Goal: Transaction & Acquisition: Purchase product/service

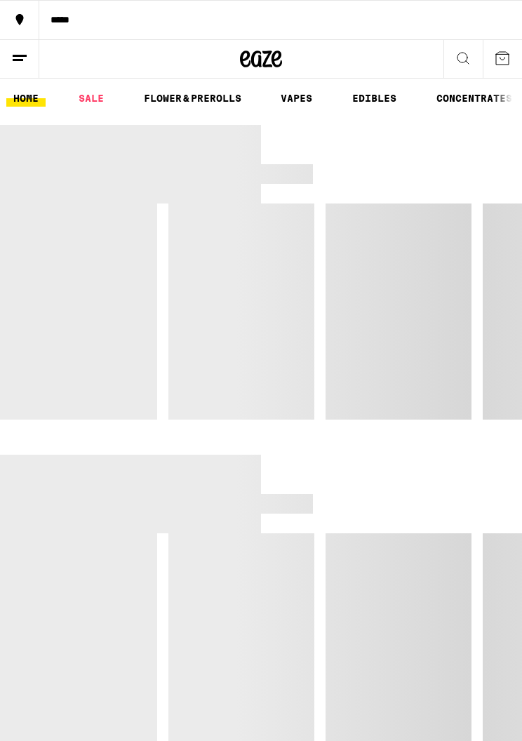
click at [62, 19] on div "*****" at bounding box center [280, 20] width 483 height 10
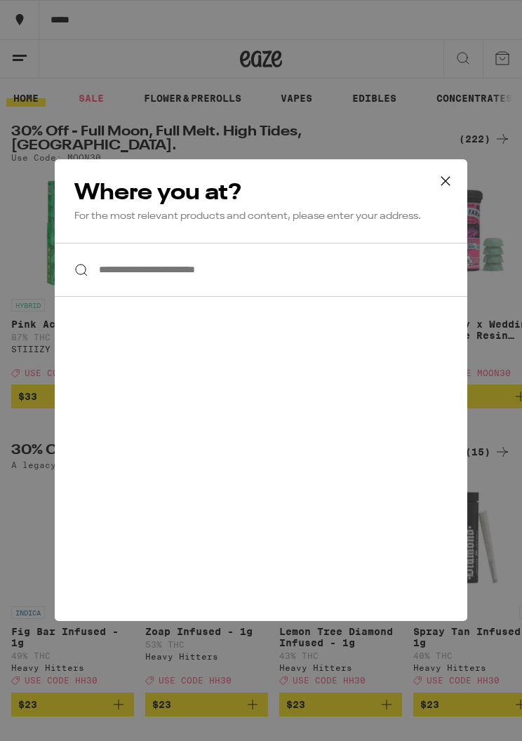
click at [276, 284] on input "**********" at bounding box center [261, 270] width 413 height 54
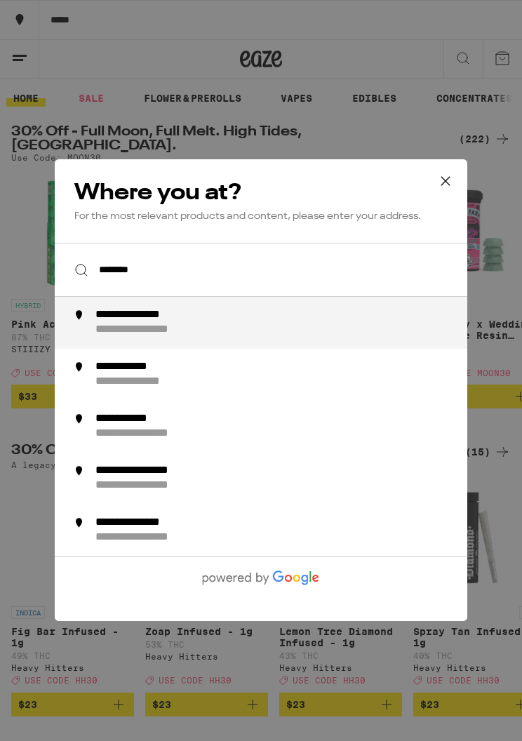
click at [295, 334] on div "**********" at bounding box center [286, 322] width 385 height 29
type input "**********"
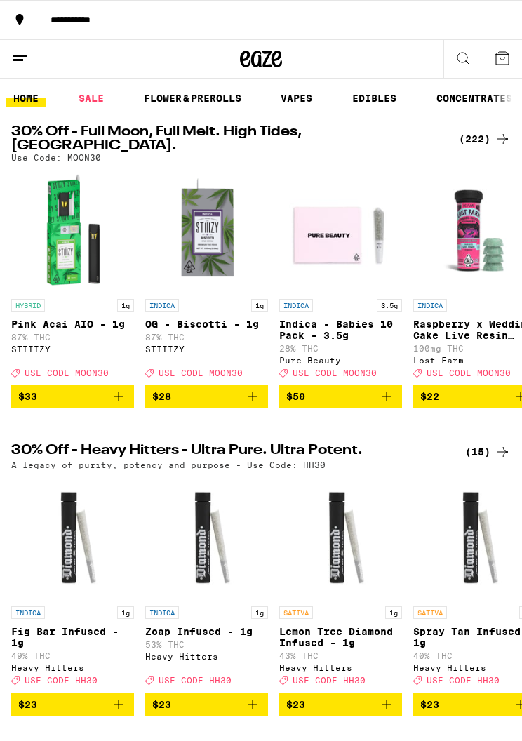
click at [475, 131] on div "(222)" at bounding box center [485, 139] width 52 height 17
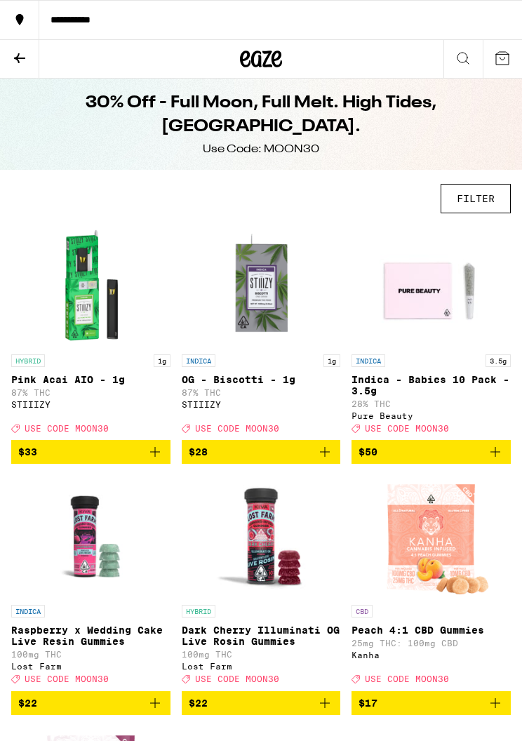
click at [485, 204] on button "FILTER" at bounding box center [476, 198] width 70 height 29
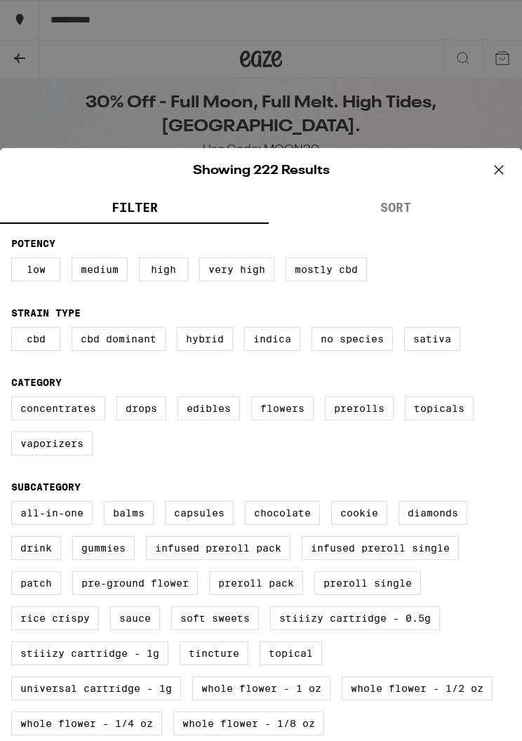
click at [202, 351] on label "Hybrid" at bounding box center [205, 339] width 56 height 24
click at [0, 0] on input "Hybrid" at bounding box center [0, 0] width 0 height 0
checkbox input "true"
click at [444, 338] on label "Sativa" at bounding box center [432, 339] width 56 height 24
click at [0, 0] on input "Sativa" at bounding box center [0, 0] width 0 height 0
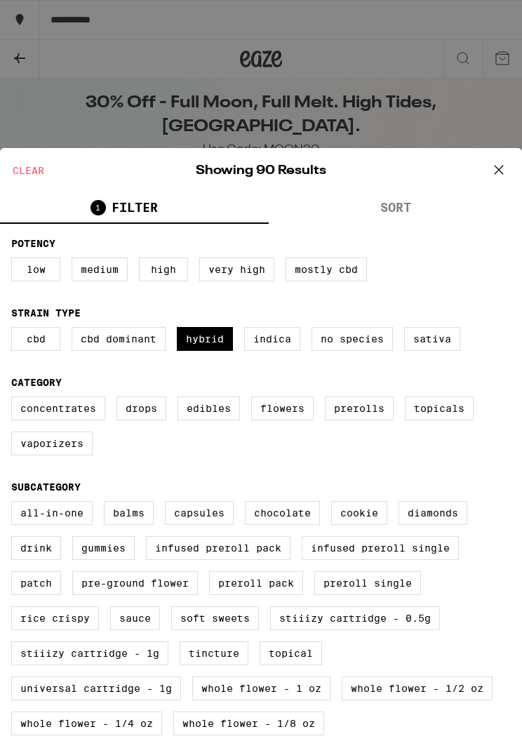
checkbox input "true"
click at [40, 456] on label "Vaporizers" at bounding box center [51, 444] width 81 height 24
click at [0, 0] on input "Vaporizers" at bounding box center [0, 0] width 0 height 0
checkbox input "true"
click at [364, 418] on label "Prerolls" at bounding box center [359, 409] width 69 height 24
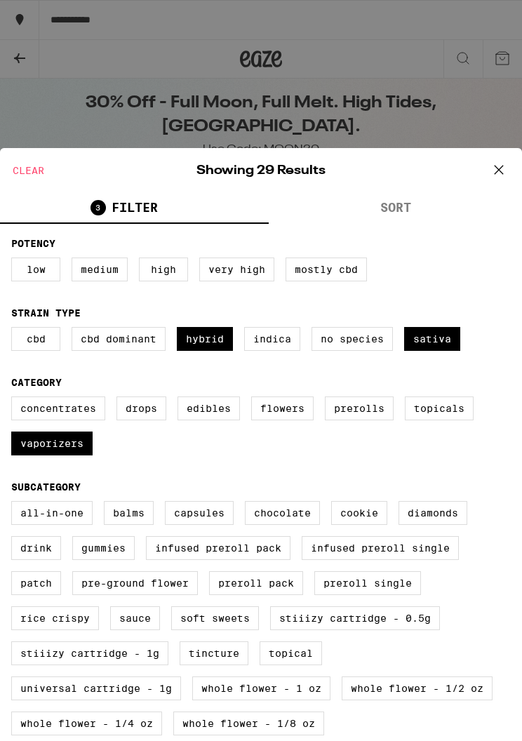
click at [0, 0] on input "Prerolls" at bounding box center [0, 0] width 0 height 0
checkbox input "true"
click at [270, 416] on label "Flowers" at bounding box center [282, 409] width 62 height 24
click at [0, 0] on input "Flowers" at bounding box center [0, 0] width 0 height 0
checkbox input "true"
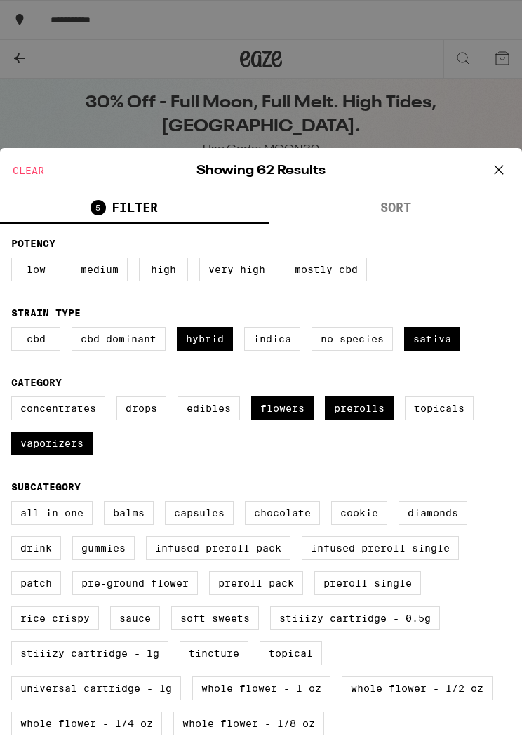
click at [499, 178] on icon at bounding box center [499, 169] width 21 height 21
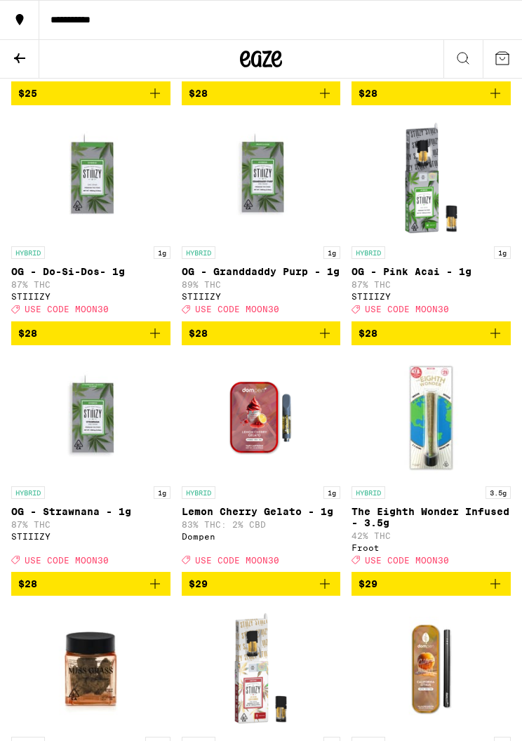
scroll to position [2290, 0]
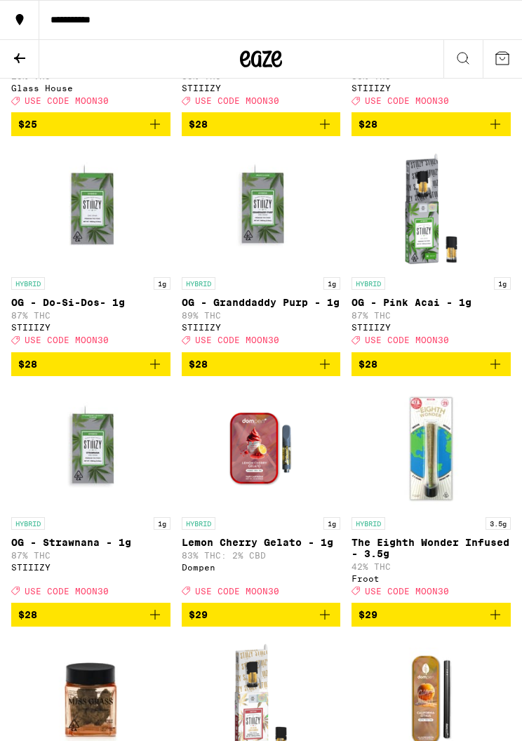
click at [26, 53] on icon at bounding box center [19, 58] width 17 height 17
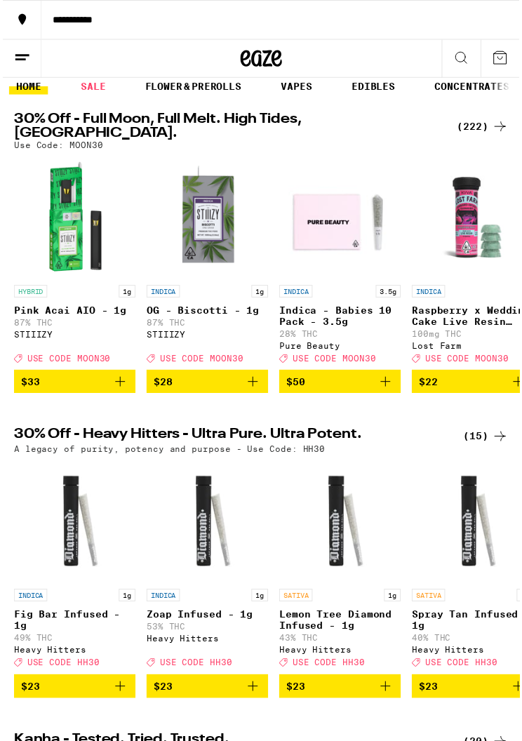
scroll to position [29, 0]
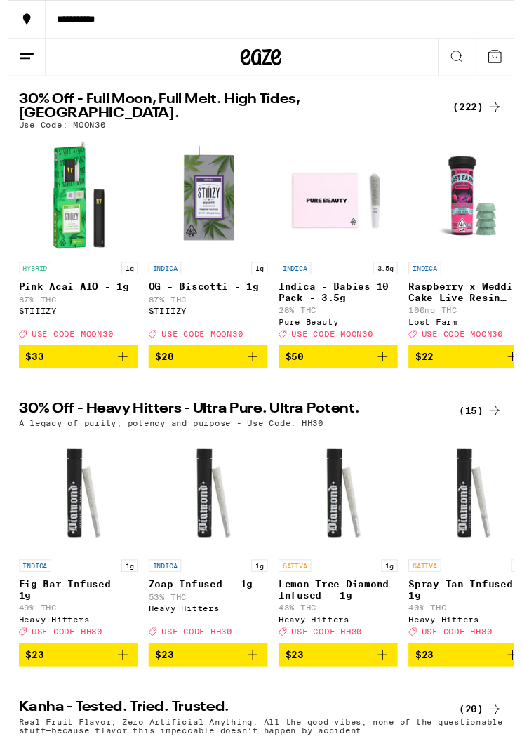
click at [470, 430] on div "(15)" at bounding box center [488, 423] width 46 height 17
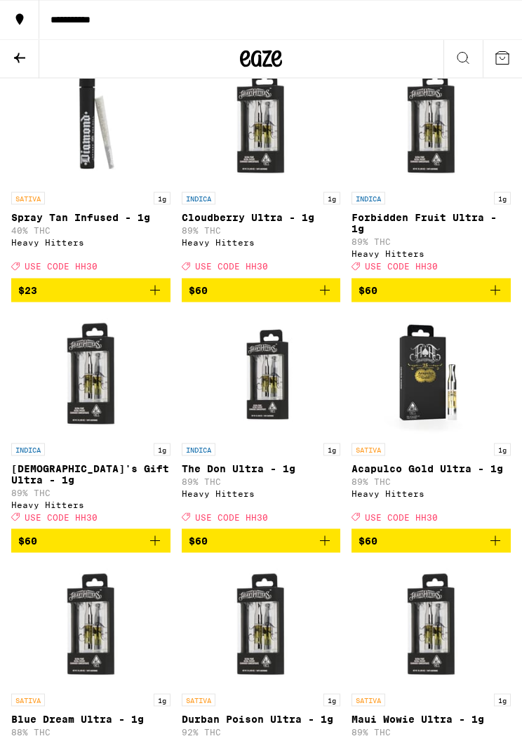
scroll to position [396, 0]
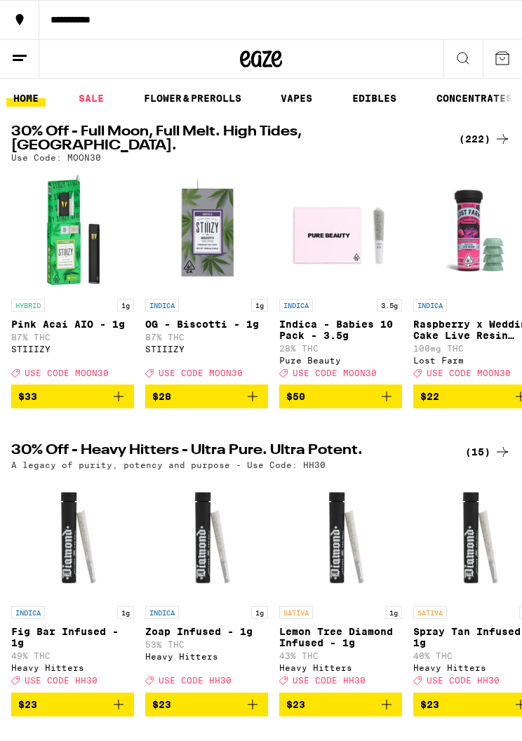
click at [484, 133] on div "(222)" at bounding box center [485, 139] width 52 height 17
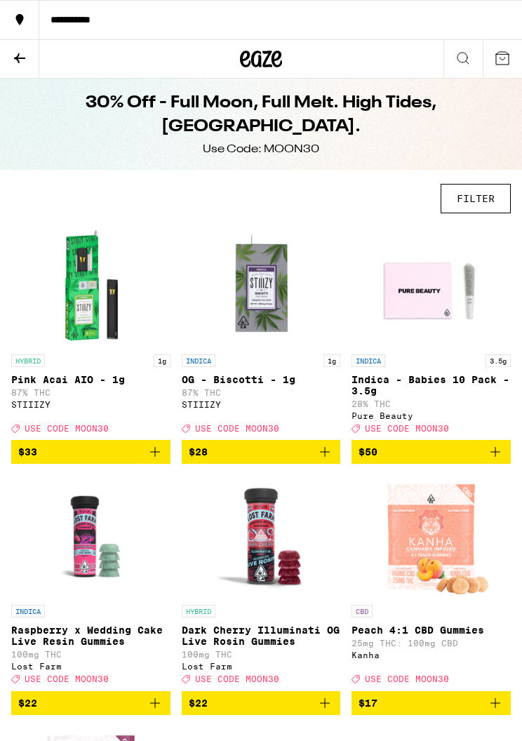
click at [477, 204] on button "FILTER" at bounding box center [476, 198] width 70 height 29
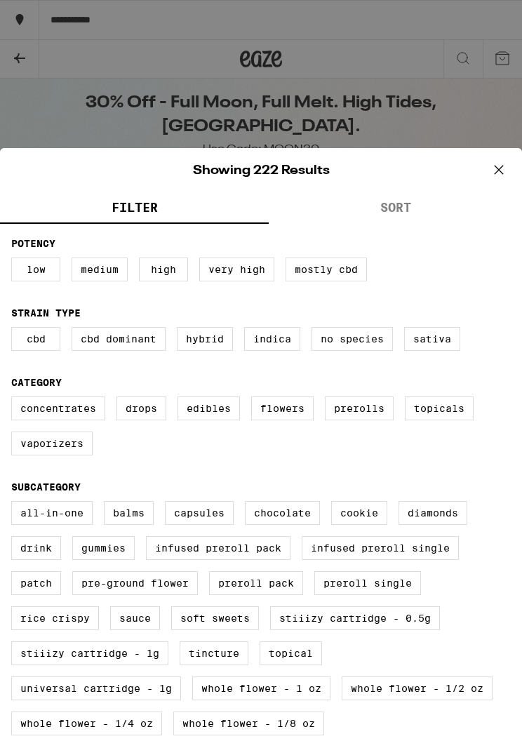
click at [362, 421] on label "Prerolls" at bounding box center [359, 409] width 69 height 24
click at [0, 0] on input "Prerolls" at bounding box center [0, 0] width 0 height 0
checkbox input "true"
click at [282, 421] on label "Flowers" at bounding box center [282, 409] width 62 height 24
click at [0, 0] on input "Flowers" at bounding box center [0, 0] width 0 height 0
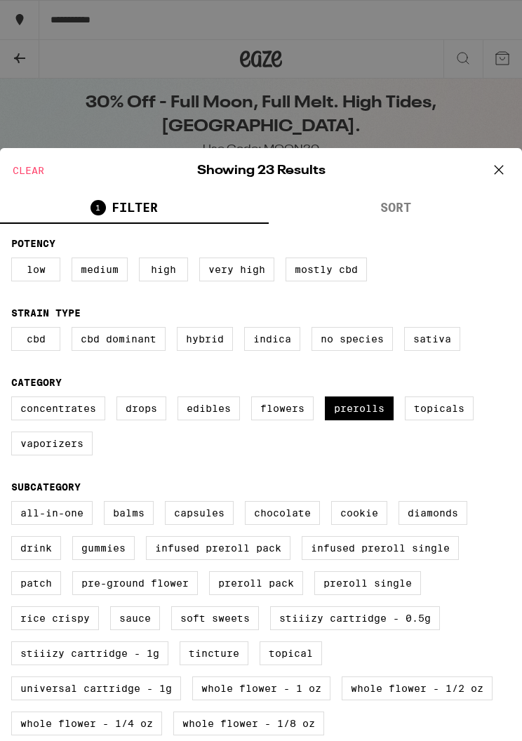
checkbox input "true"
click at [59, 456] on label "Vaporizers" at bounding box center [51, 444] width 81 height 24
click at [0, 0] on input "Vaporizers" at bounding box center [0, 0] width 0 height 0
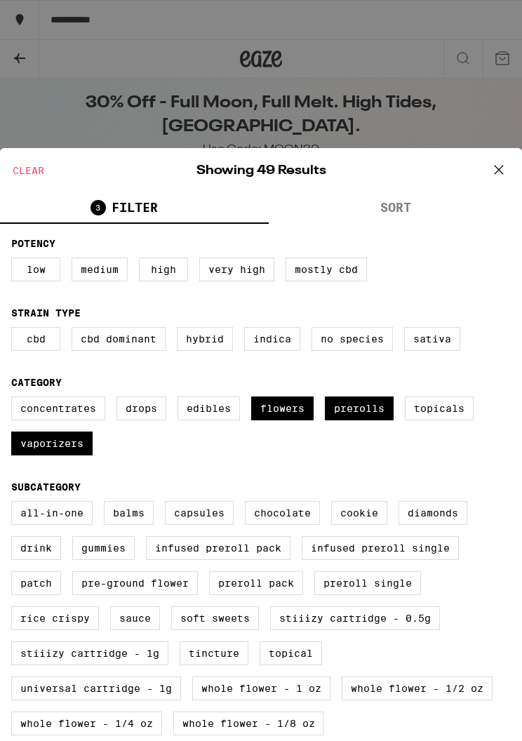
checkbox input "true"
click at [508, 167] on icon at bounding box center [499, 169] width 21 height 21
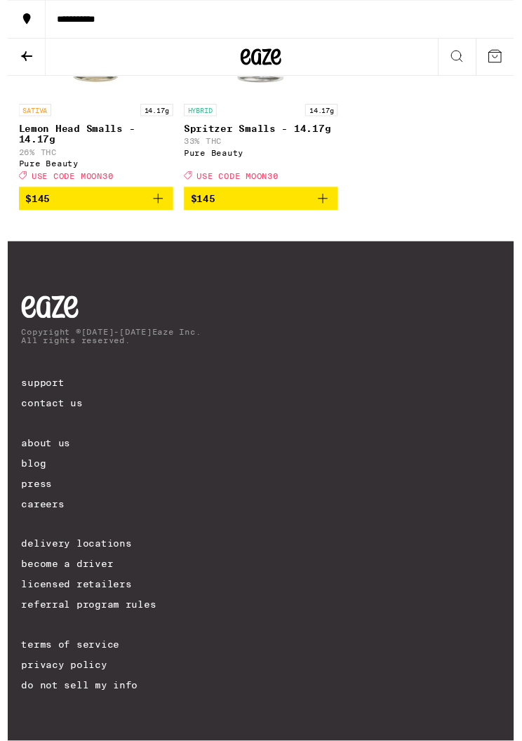
scroll to position [8468, 0]
click at [20, 60] on icon at bounding box center [19, 58] width 17 height 17
